Goal: Transaction & Acquisition: Subscribe to service/newsletter

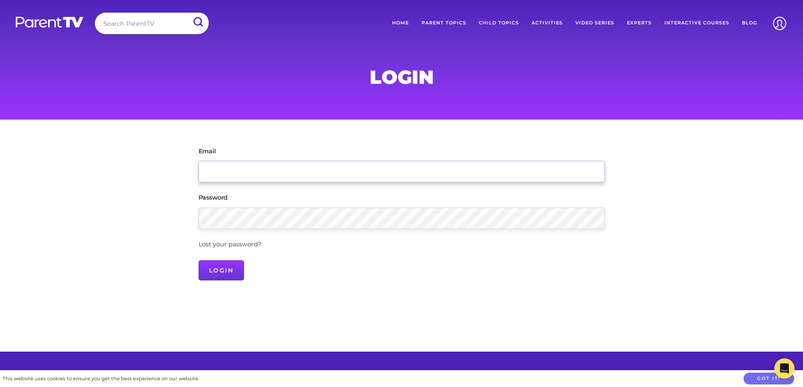
click at [345, 176] on input "Email" at bounding box center [402, 171] width 406 height 21
paste input "522590306"
type input "522590306"
click at [199, 260] on input "Login" at bounding box center [222, 270] width 46 height 20
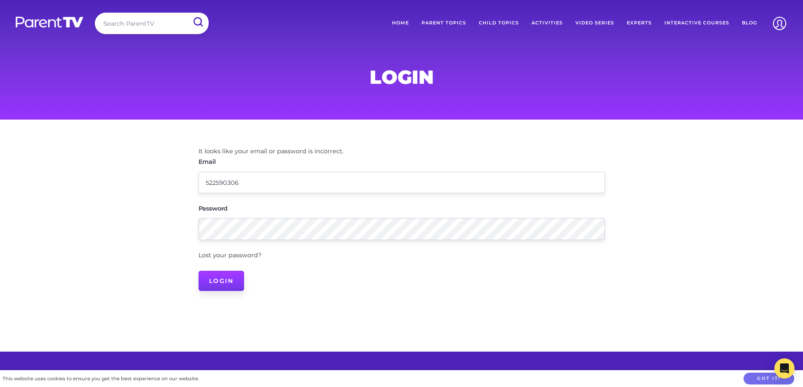
click at [236, 280] on input "Login" at bounding box center [222, 281] width 46 height 20
click at [710, 17] on link "Interactive Courses" at bounding box center [697, 23] width 78 height 21
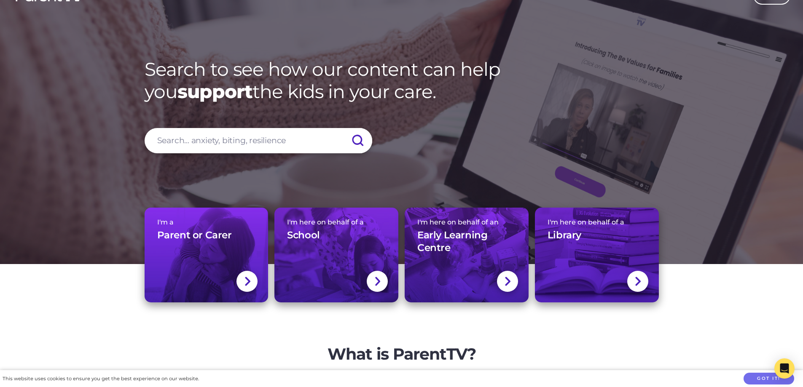
scroll to position [84, 0]
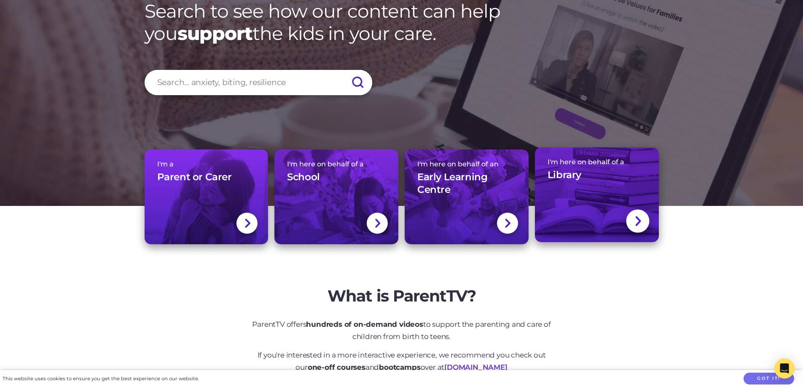
click at [593, 177] on div "I'm here on behalf of a Library" at bounding box center [597, 173] width 99 height 30
